Goal: Navigation & Orientation: Go to known website

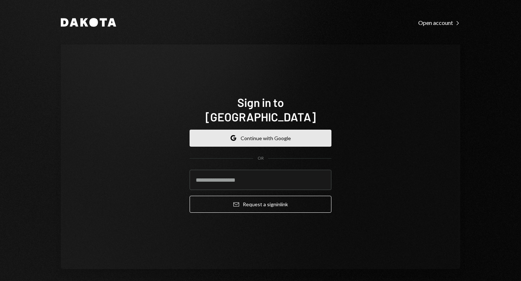
click at [244, 130] on button "Google Continue with Google" at bounding box center [260, 138] width 142 height 17
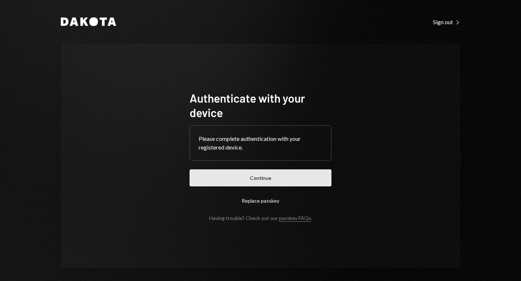
click at [249, 181] on button "Continue" at bounding box center [260, 178] width 142 height 17
